Goal: Browse casually: Explore the website without a specific task or goal

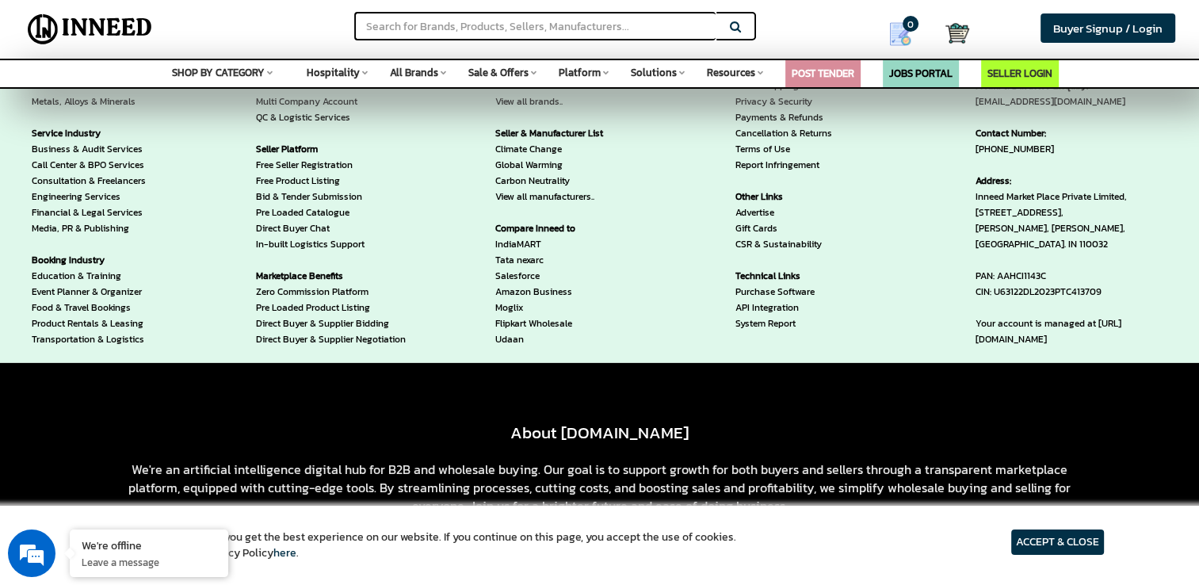
scroll to position [4676, 0]
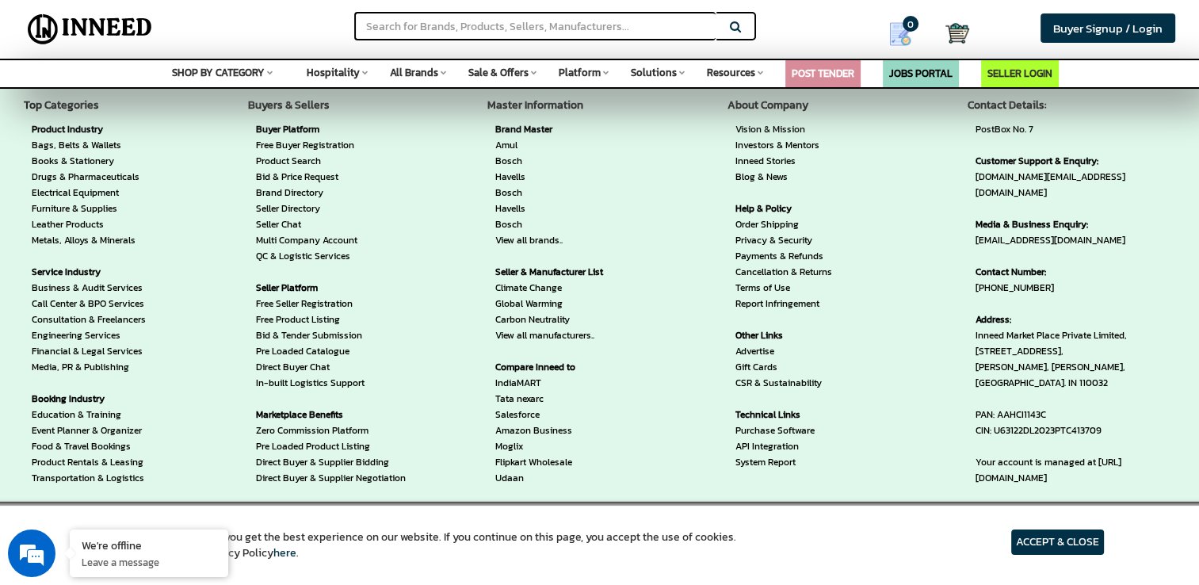
click at [545, 288] on link "Climate Change" at bounding box center [562, 288] width 134 height 16
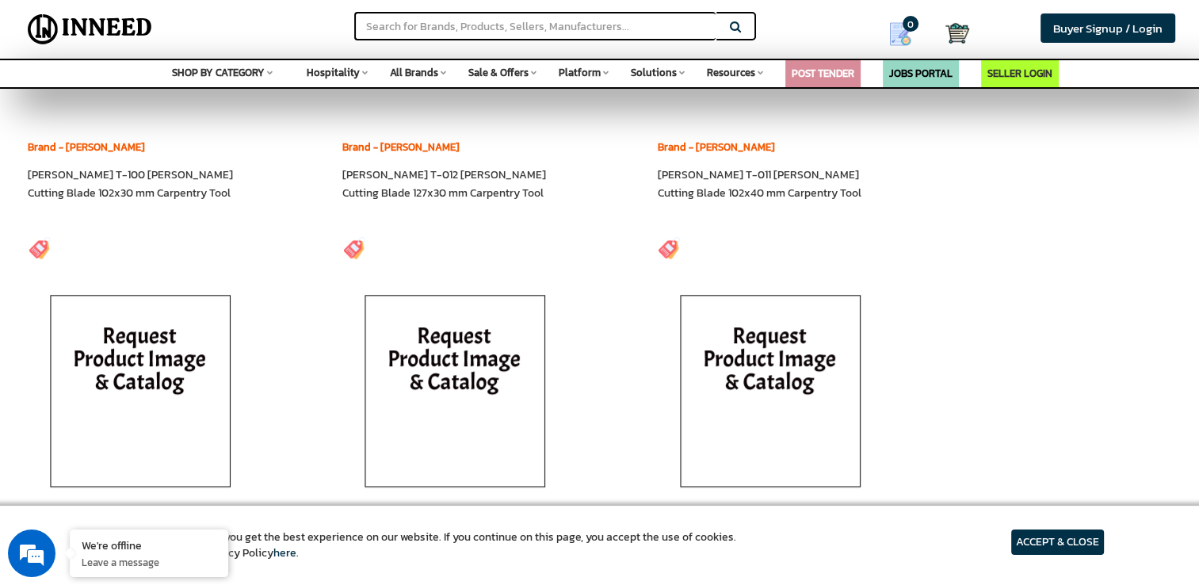
scroll to position [1030, 0]
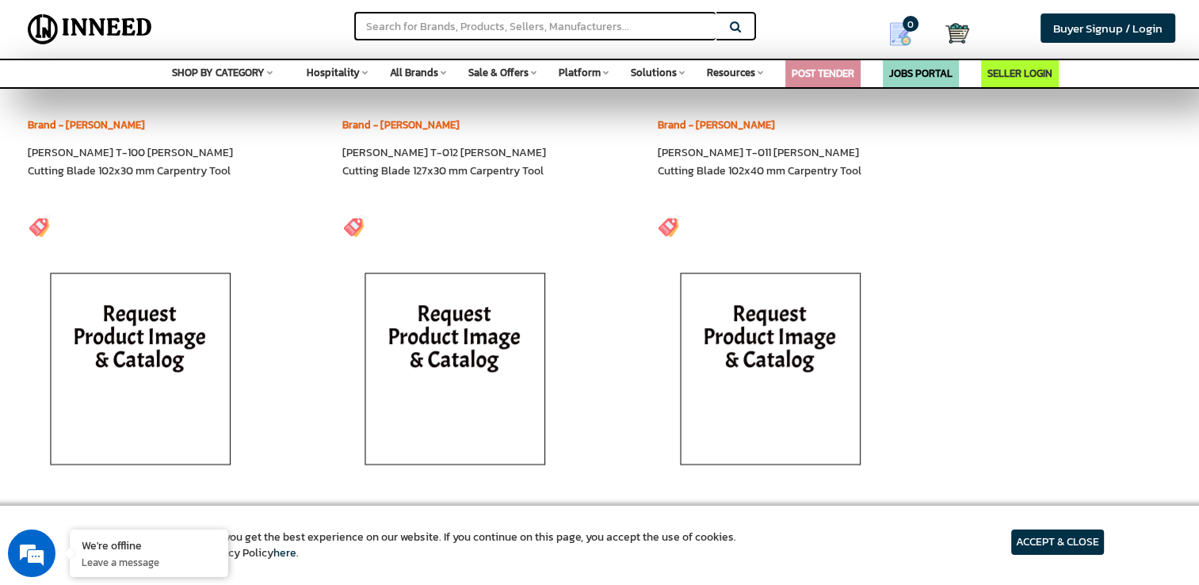
click at [437, 69] on span "All Brands" at bounding box center [414, 72] width 48 height 15
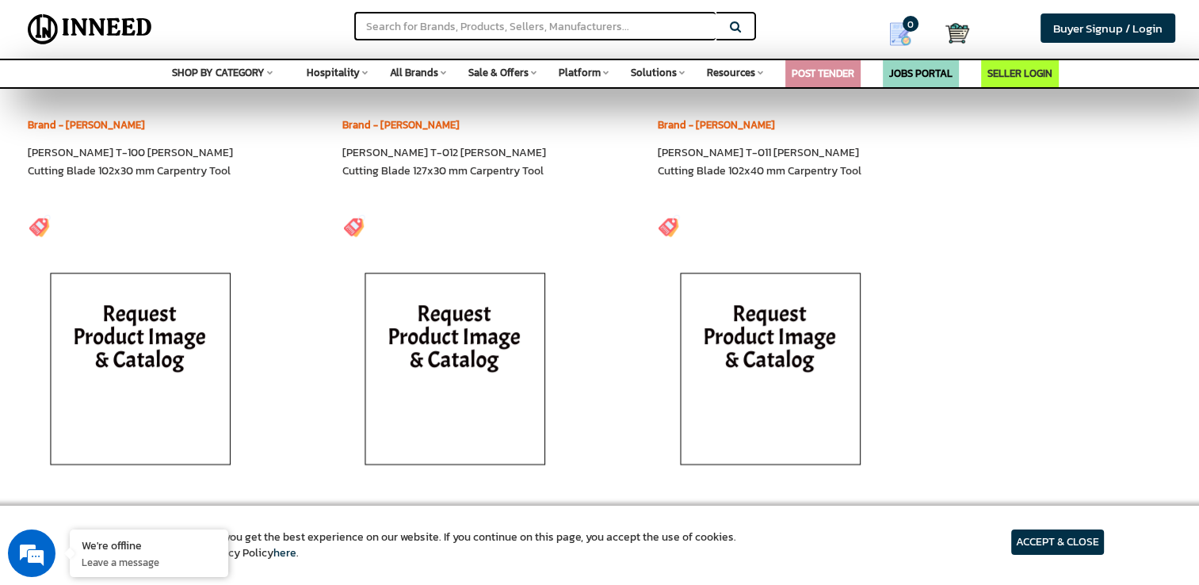
click at [758, 77] on icon at bounding box center [761, 72] width 6 height 9
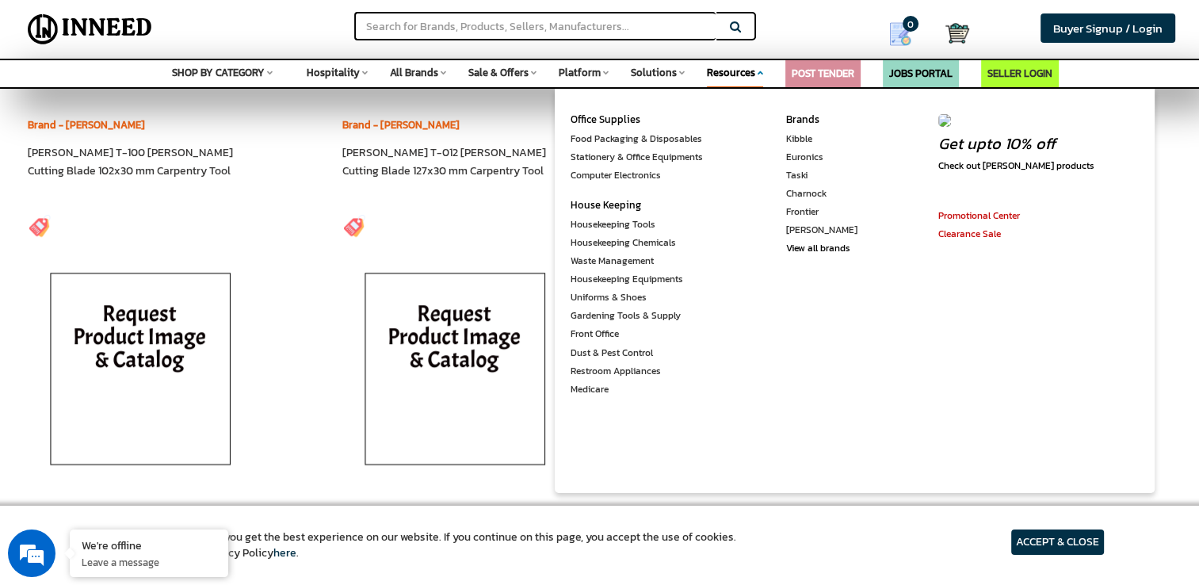
click at [634, 71] on span "Solutions" at bounding box center [654, 72] width 46 height 15
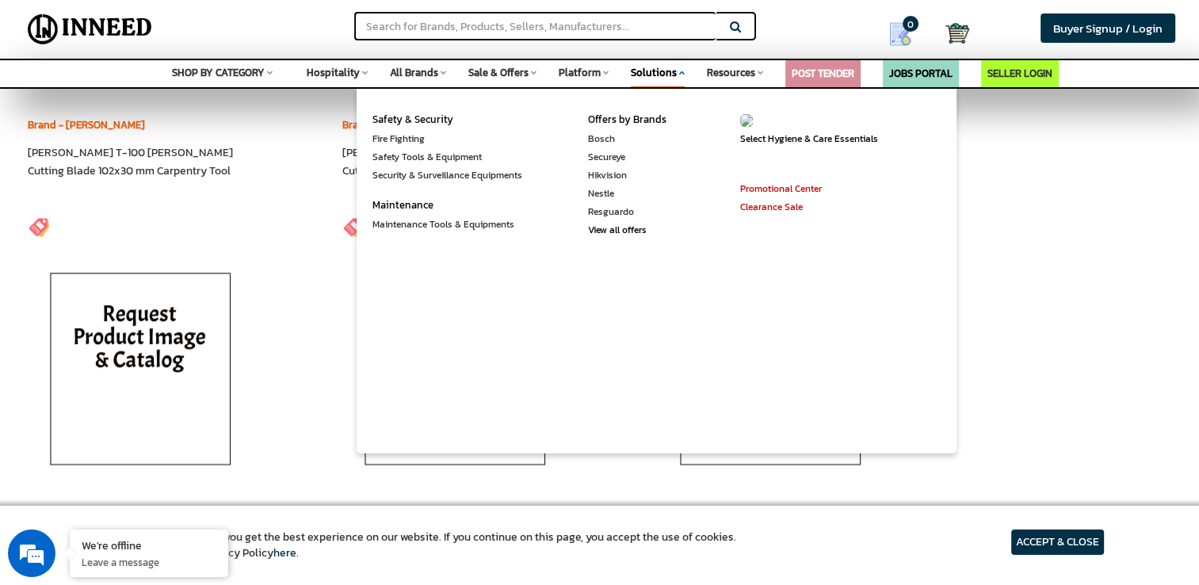
click at [571, 73] on span "Platform" at bounding box center [580, 72] width 42 height 15
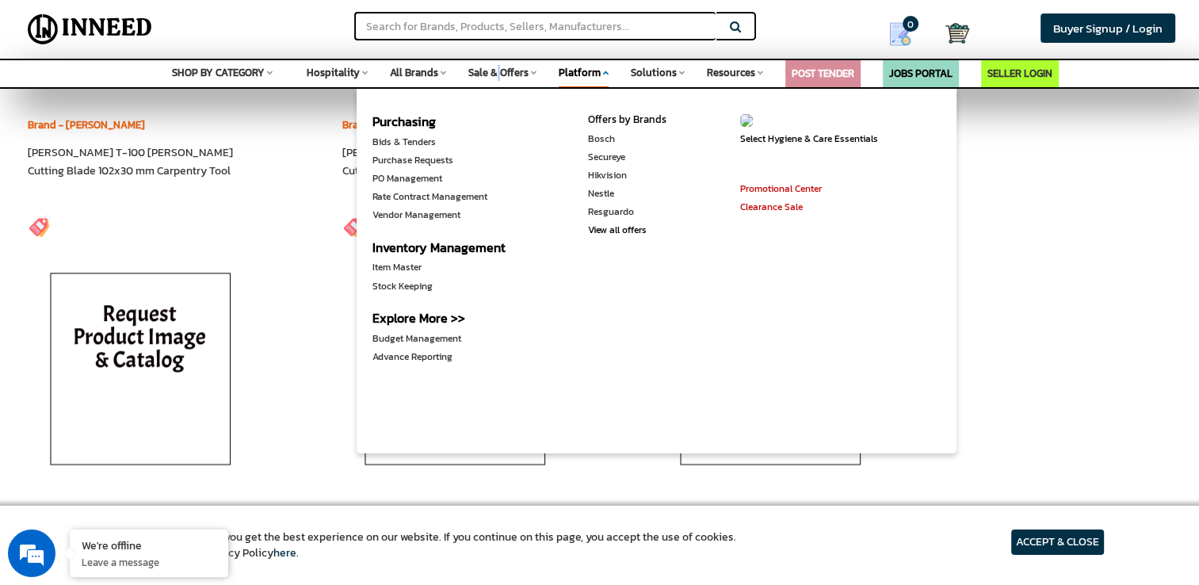
click at [500, 79] on span "Sale & Offers" at bounding box center [498, 72] width 60 height 15
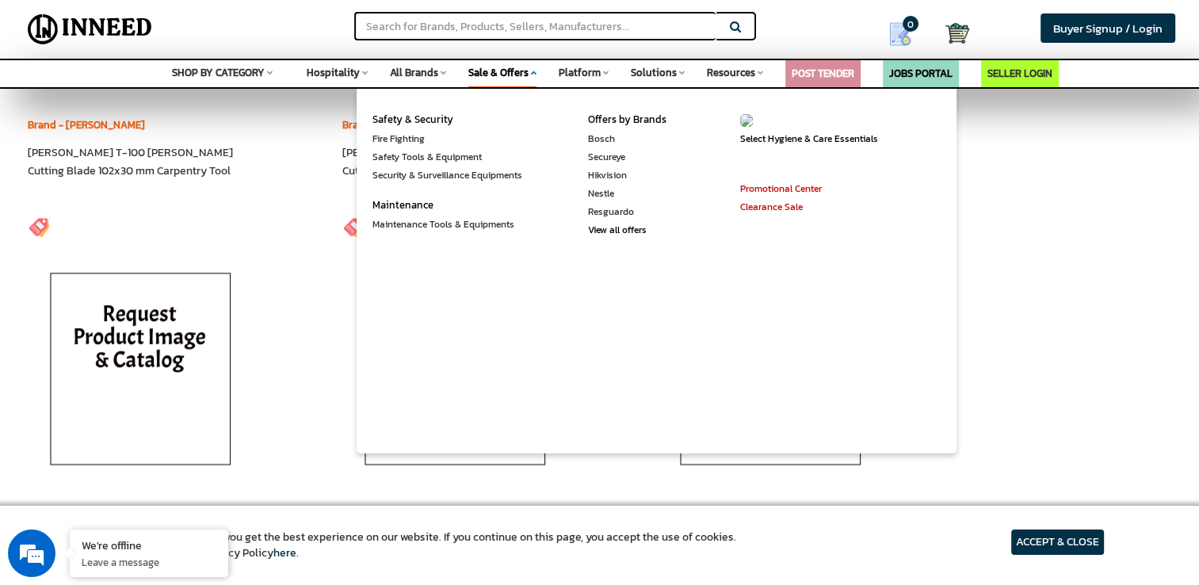
click at [434, 74] on span "All Brands" at bounding box center [414, 72] width 48 height 15
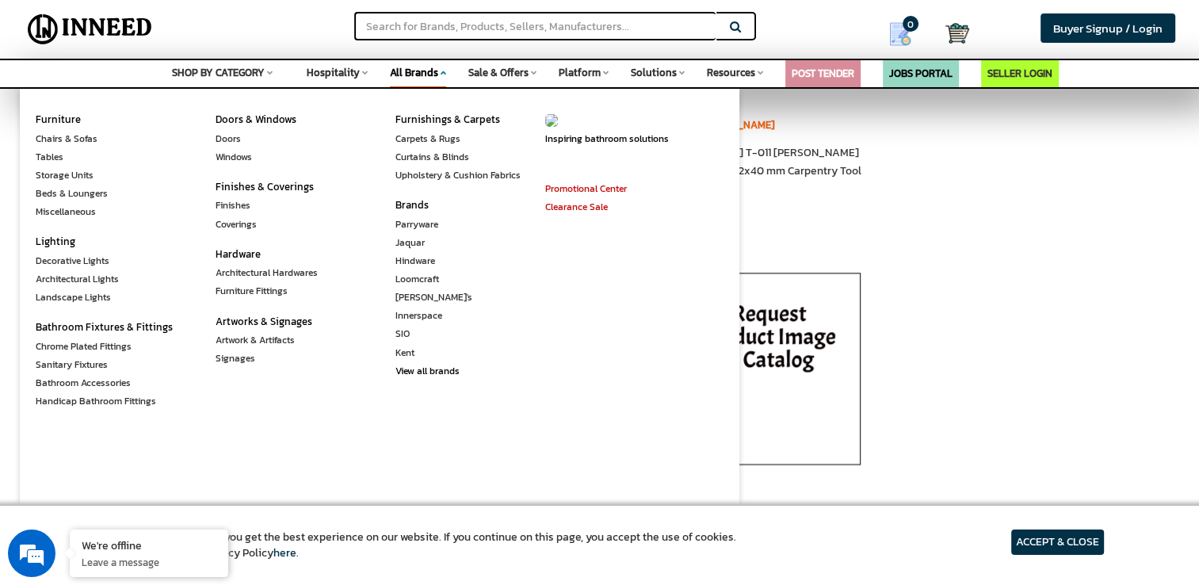
click at [347, 71] on span "Hospitality" at bounding box center [333, 72] width 53 height 15
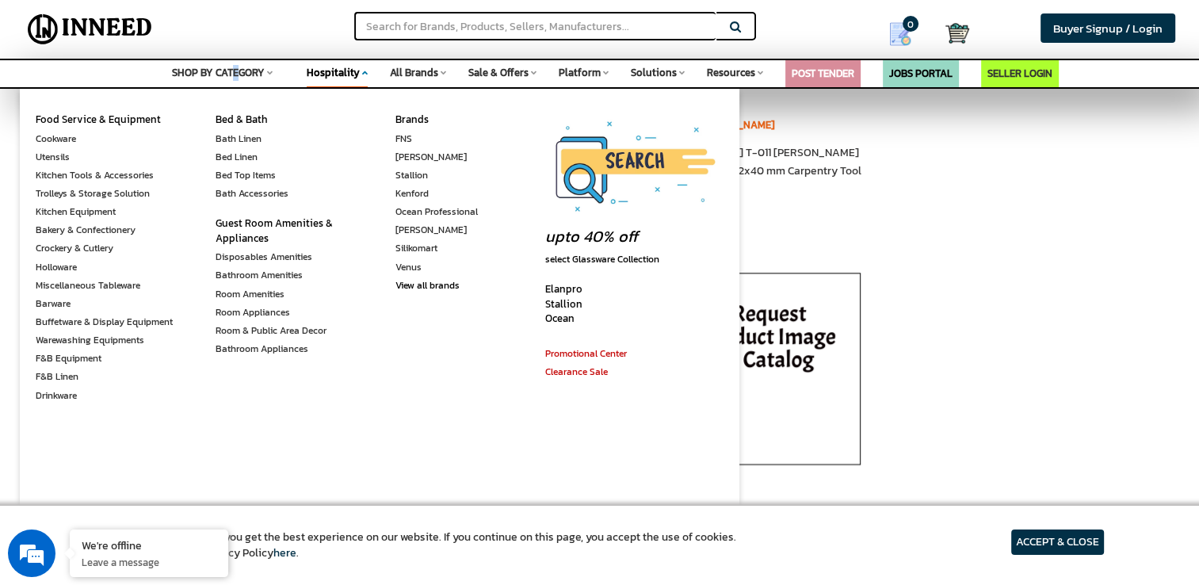
click at [240, 71] on span "SHOP BY CATEGORY" at bounding box center [218, 72] width 93 height 15
